Goal: Find specific page/section: Find specific page/section

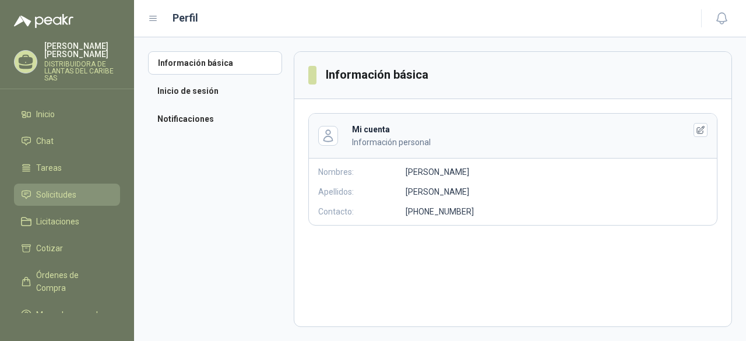
click at [70, 201] on span "Solicitudes" at bounding box center [56, 194] width 40 height 13
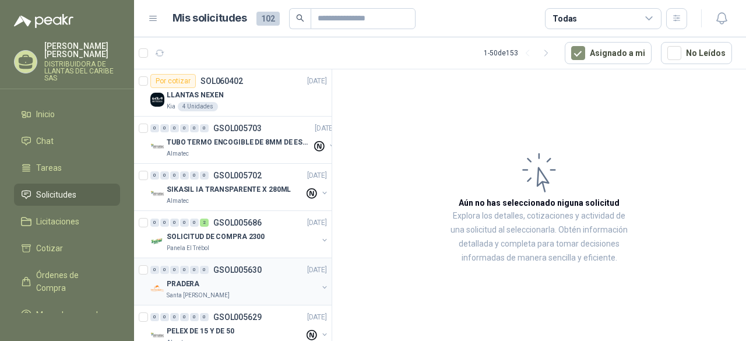
click at [243, 286] on div "PRADERA" at bounding box center [242, 284] width 151 height 14
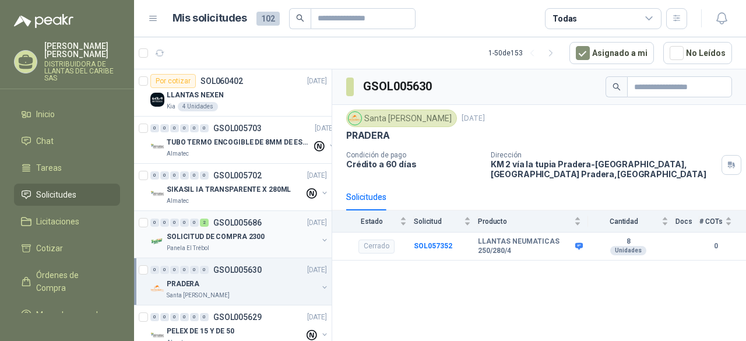
click at [227, 226] on p "GSOL005686" at bounding box center [237, 223] width 48 height 8
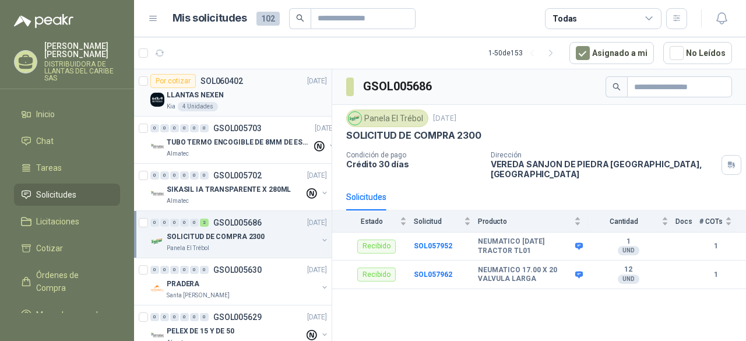
click at [260, 96] on div "LLANTAS NEXEN" at bounding box center [247, 95] width 160 height 14
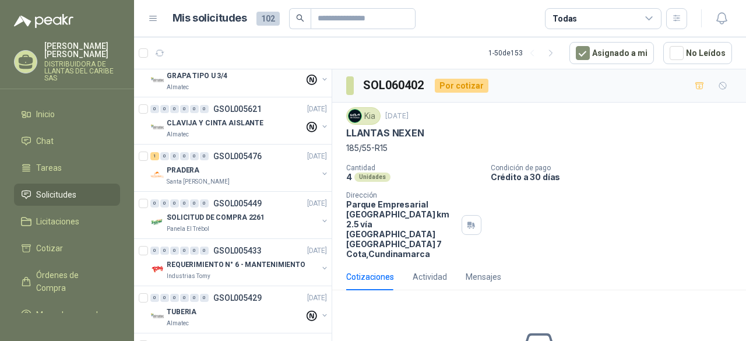
scroll to position [466, 0]
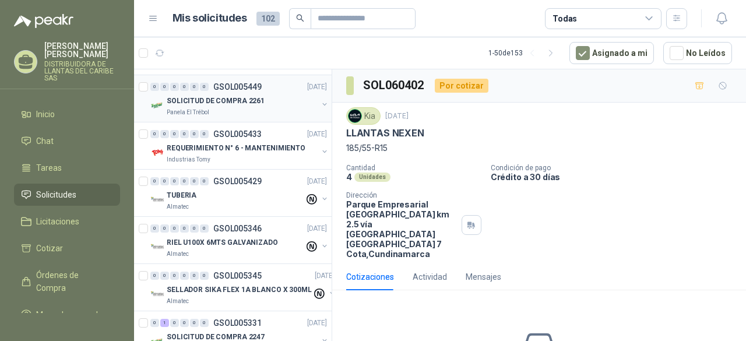
click at [246, 87] on p "GSOL005449" at bounding box center [237, 87] width 48 height 8
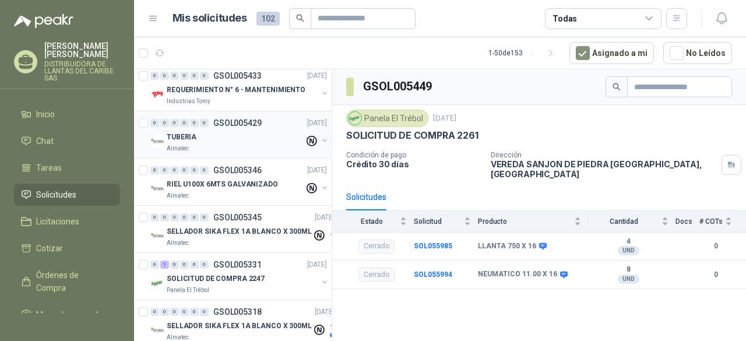
scroll to position [583, 0]
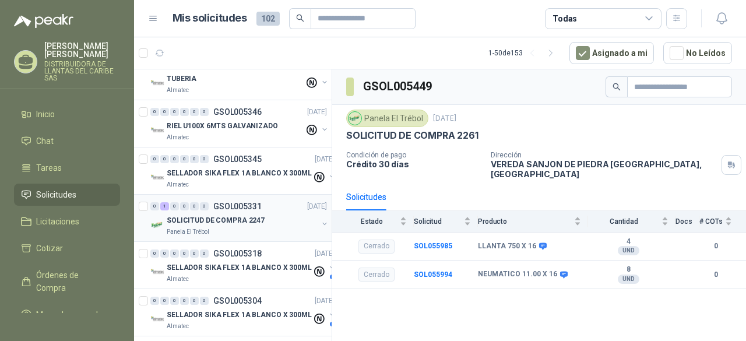
click at [248, 215] on p "SOLICITUD DE COMPRA 2247" at bounding box center [216, 220] width 98 height 11
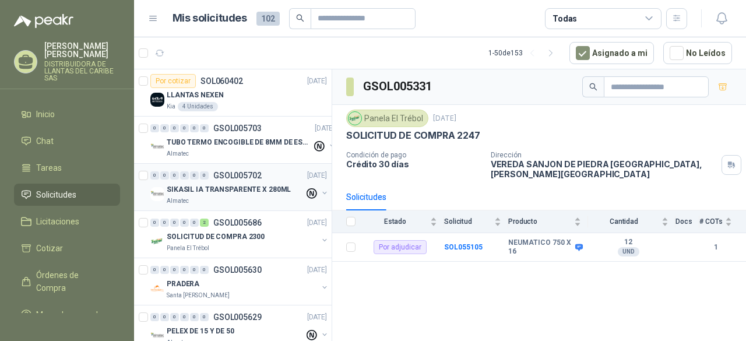
click at [273, 193] on p "SIKASIL IA TRANSPARENTE X 280ML" at bounding box center [229, 189] width 124 height 11
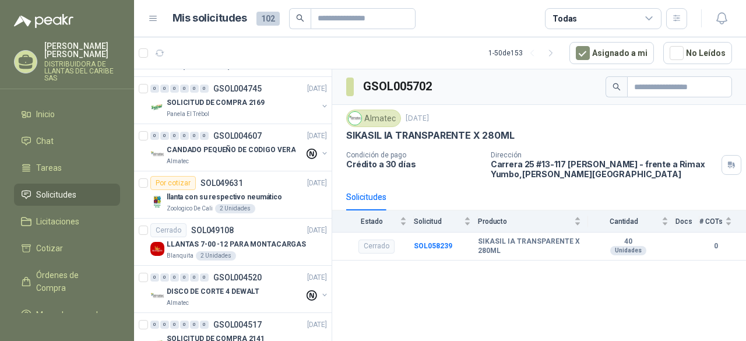
scroll to position [1806, 0]
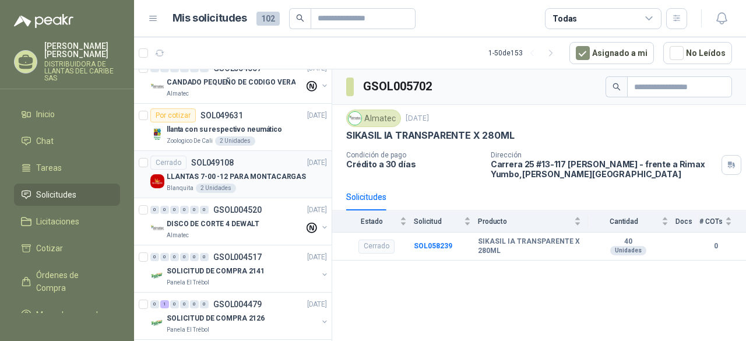
click at [273, 184] on div "Blanquita 2 Unidades" at bounding box center [247, 188] width 160 height 9
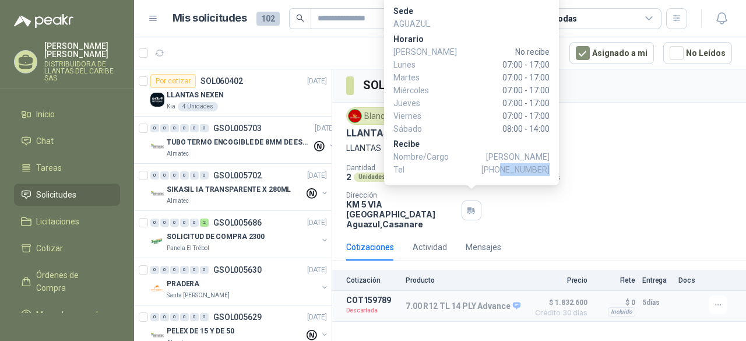
drag, startPoint x: 504, startPoint y: 172, endPoint x: 548, endPoint y: 171, distance: 44.3
click at [548, 171] on span "+57 3015838875" at bounding box center [515, 169] width 68 height 13
click at [477, 206] on button "button" at bounding box center [471, 210] width 20 height 20
copy span "3015838875"
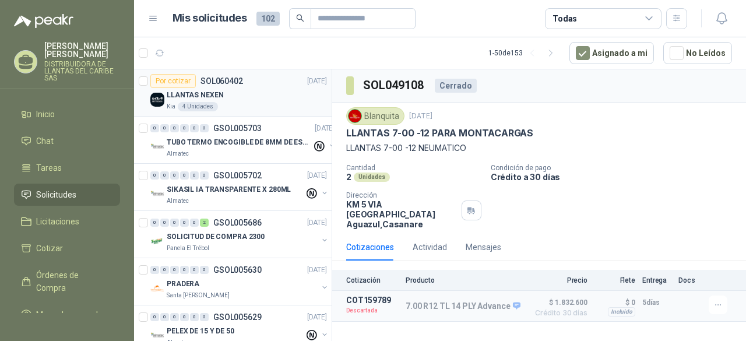
click at [291, 97] on div "LLANTAS NEXEN" at bounding box center [247, 95] width 160 height 14
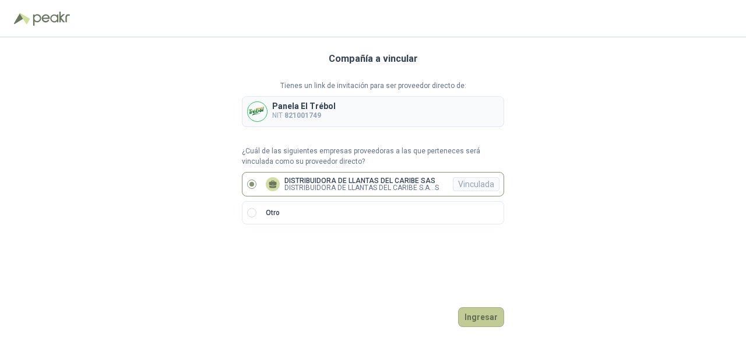
click at [479, 321] on button "Ingresar" at bounding box center [481, 317] width 46 height 20
